Goal: Browse casually: Explore the website without a specific task or goal

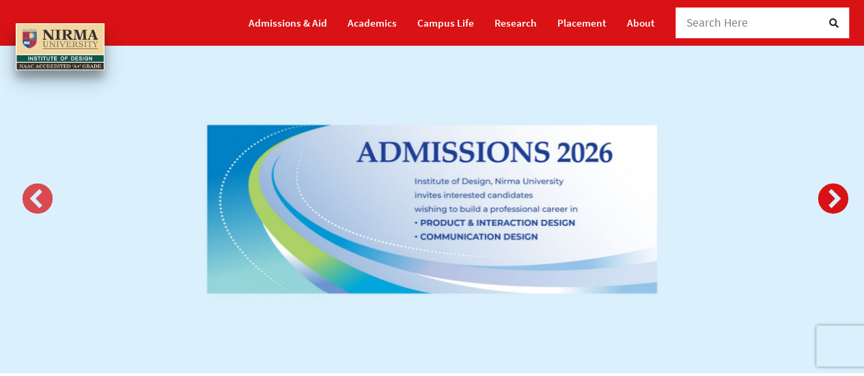
click at [832, 197] on button "Next" at bounding box center [829, 196] width 27 height 27
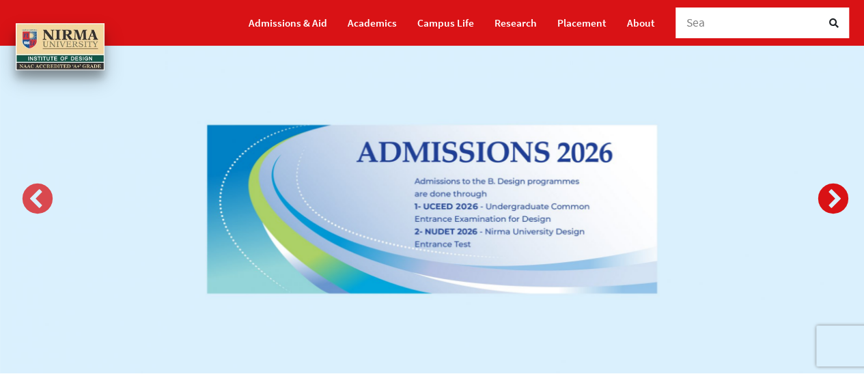
click at [832, 197] on button "Next" at bounding box center [829, 196] width 27 height 27
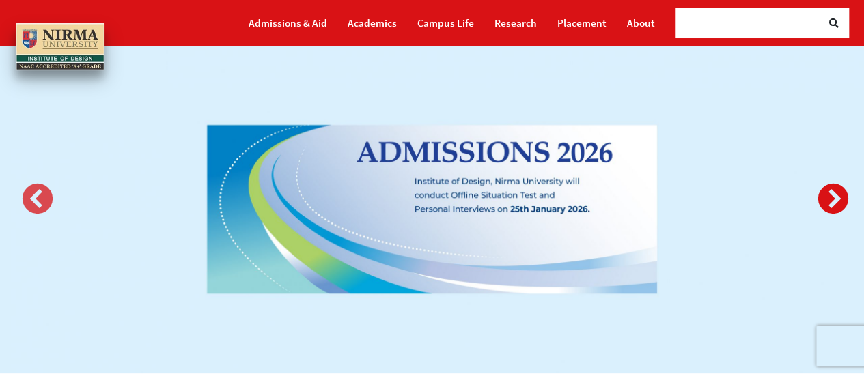
click at [832, 197] on button "Next" at bounding box center [829, 196] width 27 height 27
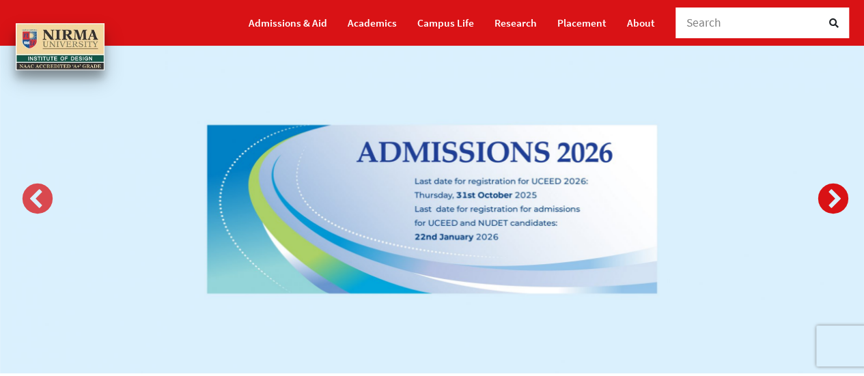
click at [832, 197] on button "Next" at bounding box center [829, 196] width 27 height 27
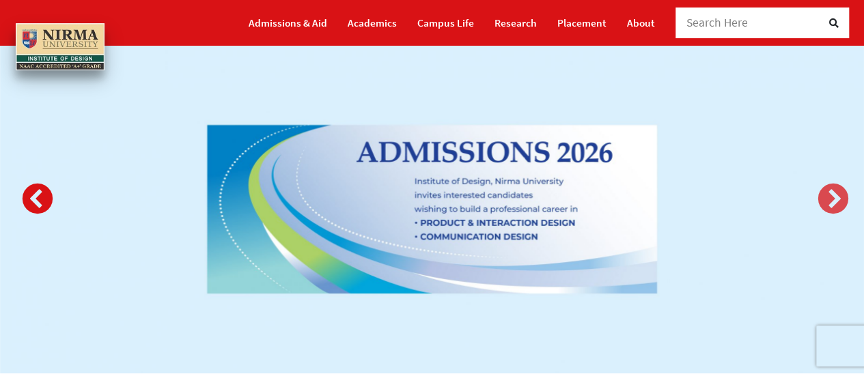
click at [42, 195] on button "Previous" at bounding box center [33, 196] width 27 height 27
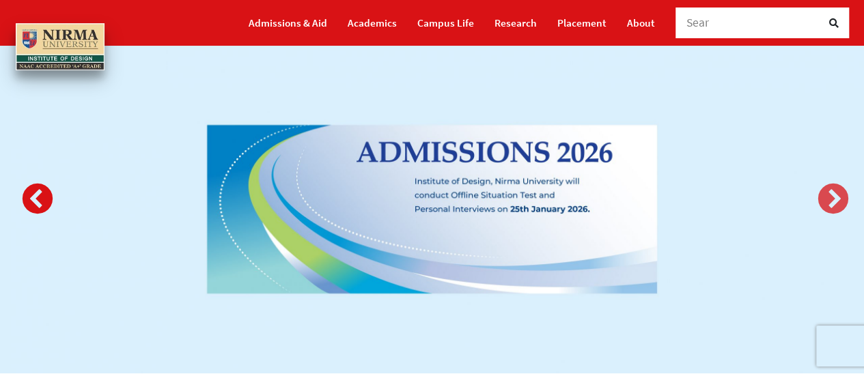
click at [42, 195] on button "Previous" at bounding box center [33, 196] width 27 height 27
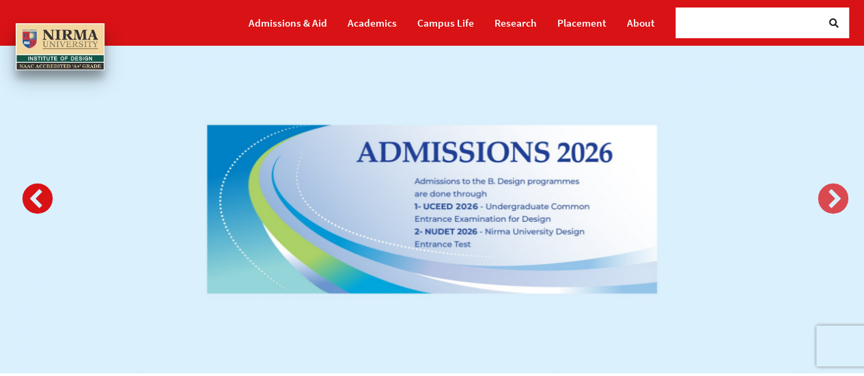
click at [42, 195] on button "Previous" at bounding box center [33, 196] width 27 height 27
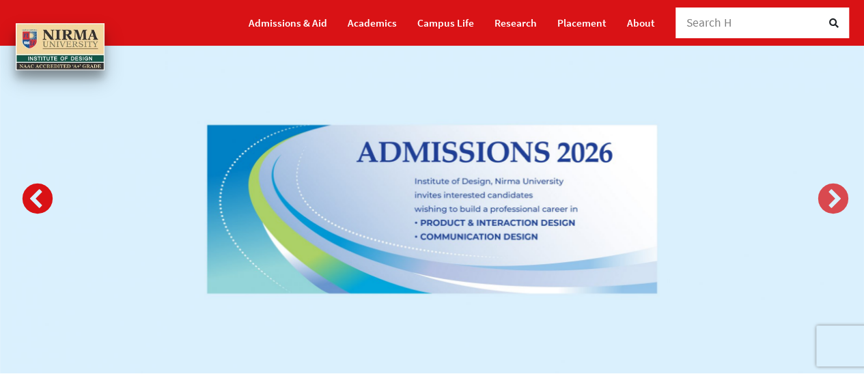
click at [42, 195] on button "Previous" at bounding box center [33, 196] width 27 height 27
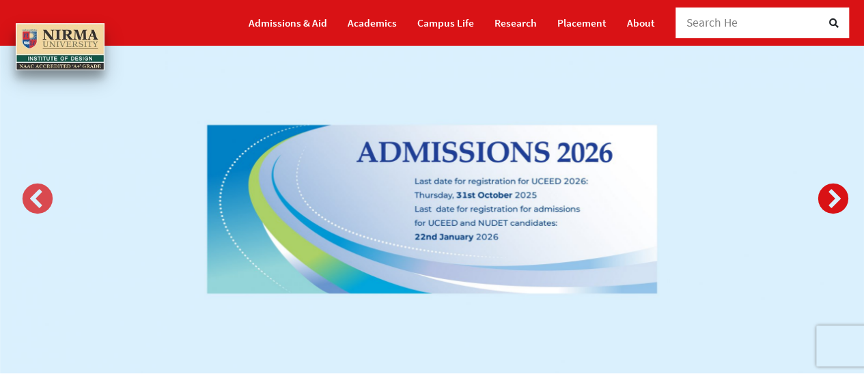
click at [825, 202] on button "Next" at bounding box center [829, 196] width 27 height 27
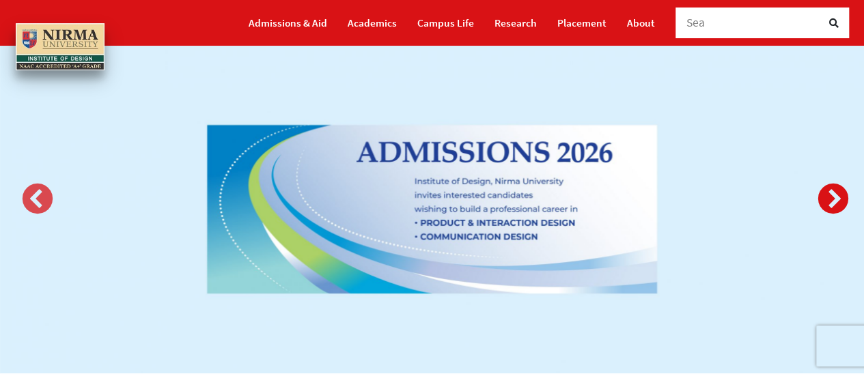
click at [825, 202] on button "Next" at bounding box center [829, 196] width 27 height 27
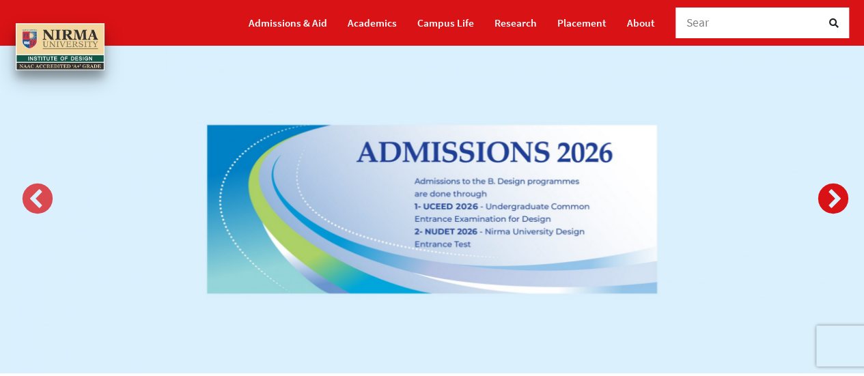
click at [825, 202] on button "Next" at bounding box center [829, 196] width 27 height 27
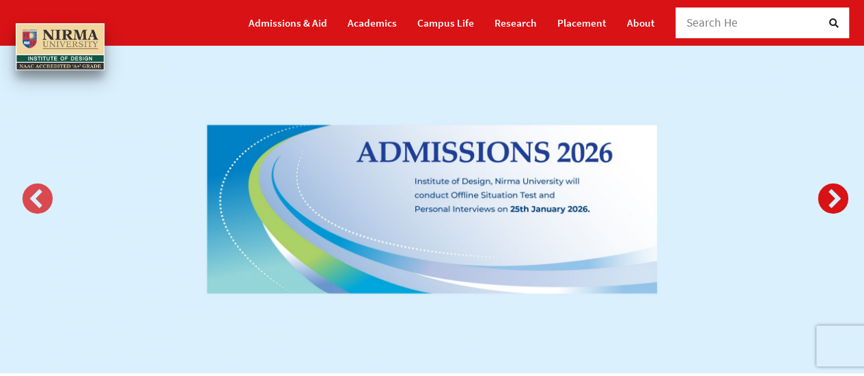
click at [825, 202] on button "Next" at bounding box center [829, 196] width 27 height 27
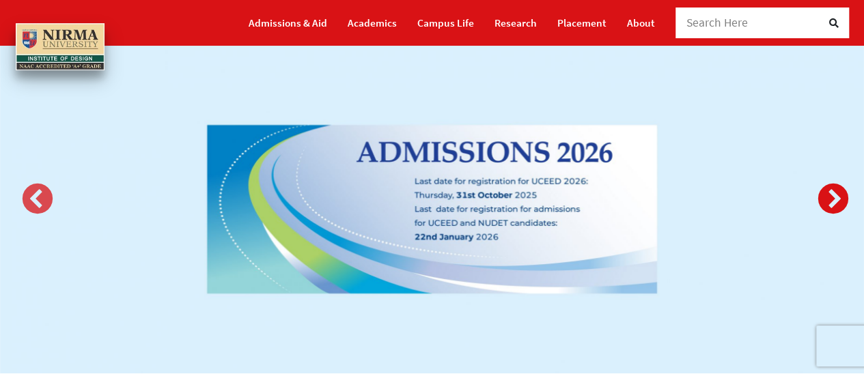
click at [825, 202] on button "Next" at bounding box center [829, 196] width 27 height 27
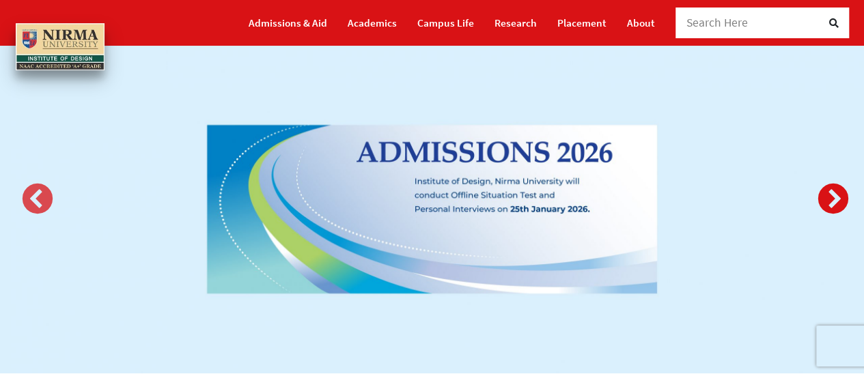
click at [832, 199] on button "Next" at bounding box center [829, 196] width 27 height 27
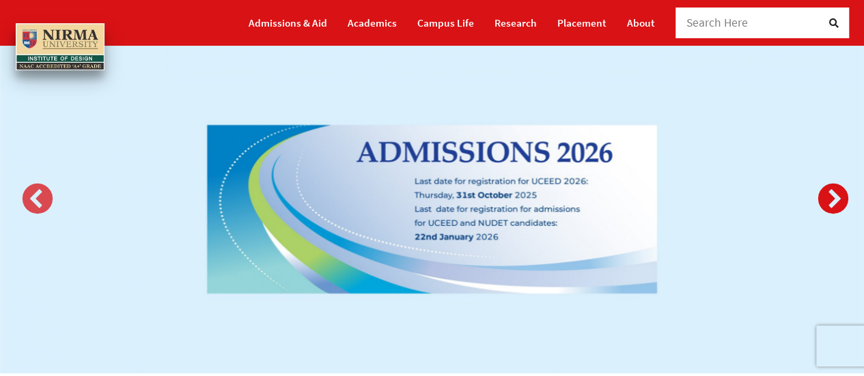
click at [832, 199] on button "Next" at bounding box center [829, 196] width 27 height 27
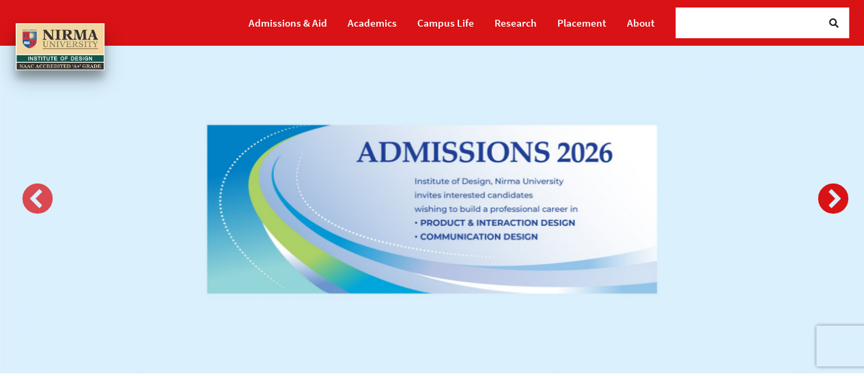
click at [832, 199] on button "Next" at bounding box center [829, 196] width 27 height 27
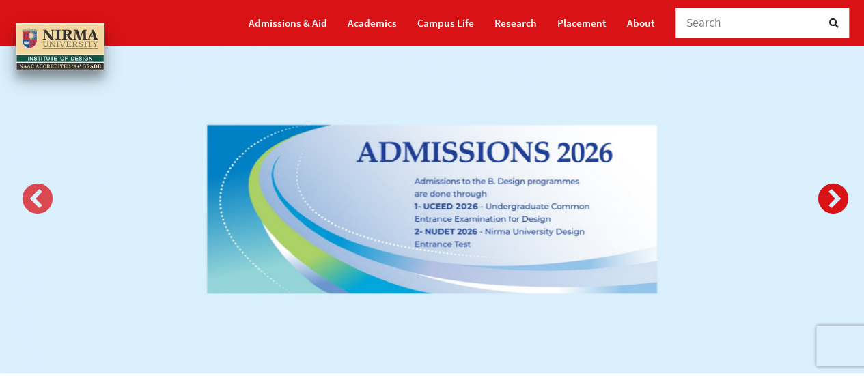
click at [832, 199] on button "Next" at bounding box center [829, 196] width 27 height 27
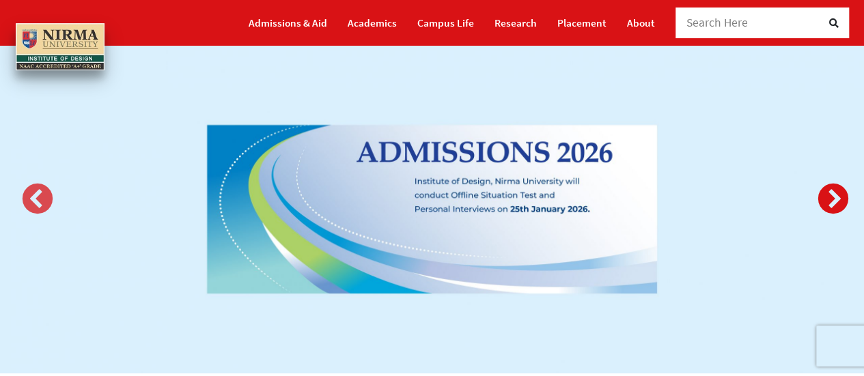
click at [832, 199] on button "Next" at bounding box center [829, 196] width 27 height 27
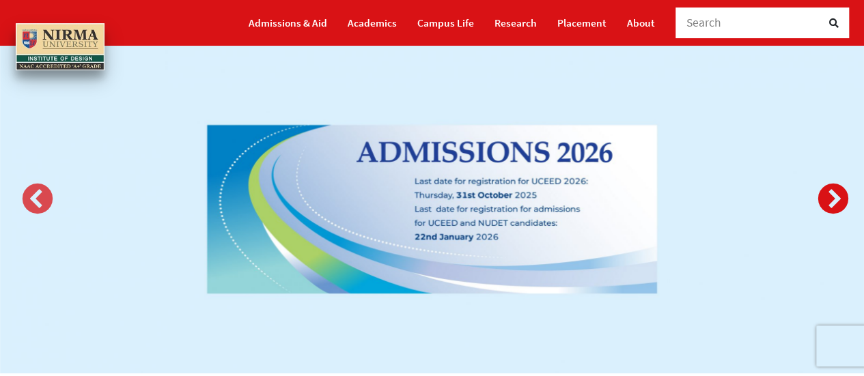
click at [832, 199] on button "Next" at bounding box center [829, 196] width 27 height 27
